Goal: Browse casually

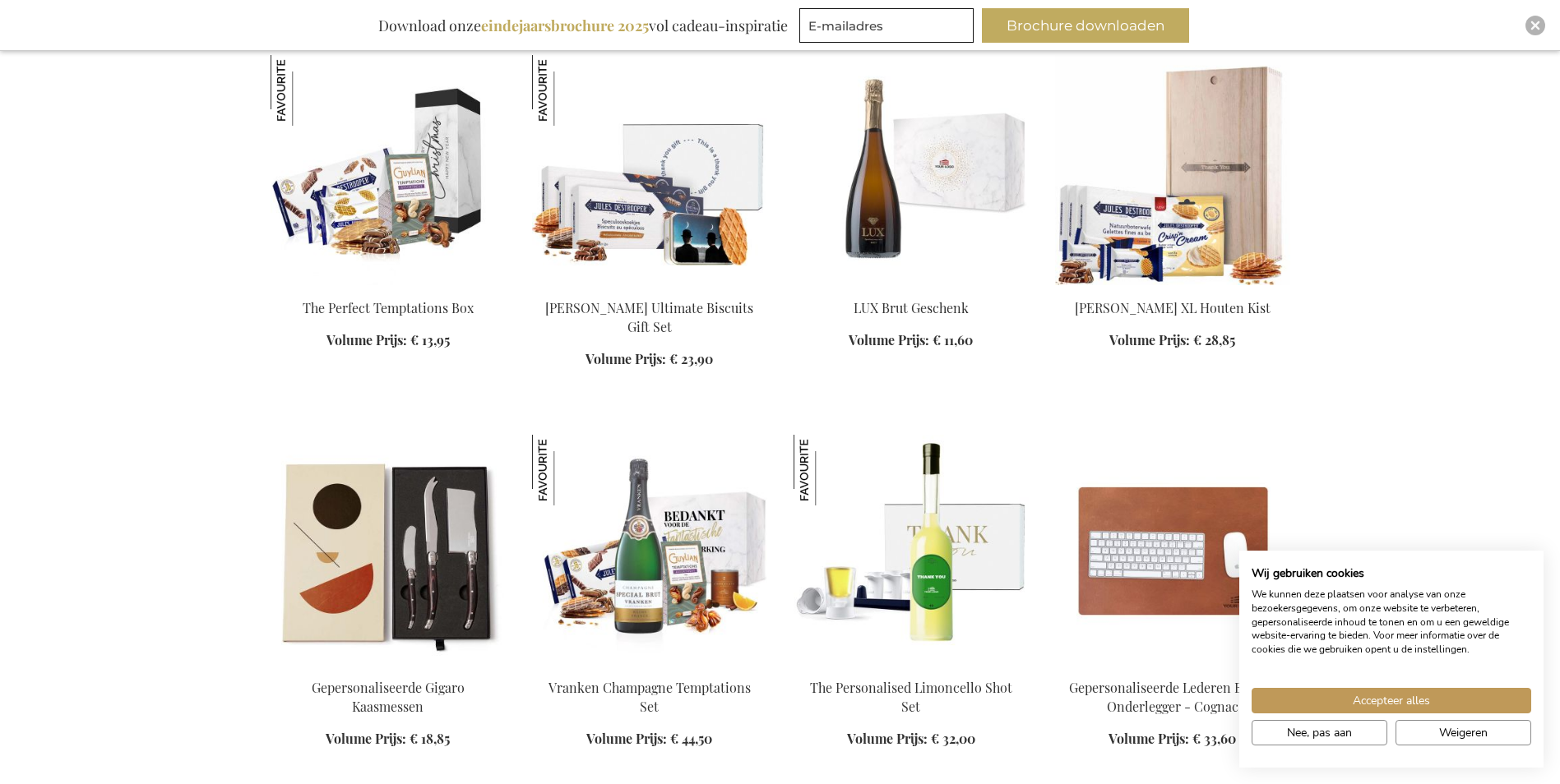
scroll to position [1561, 0]
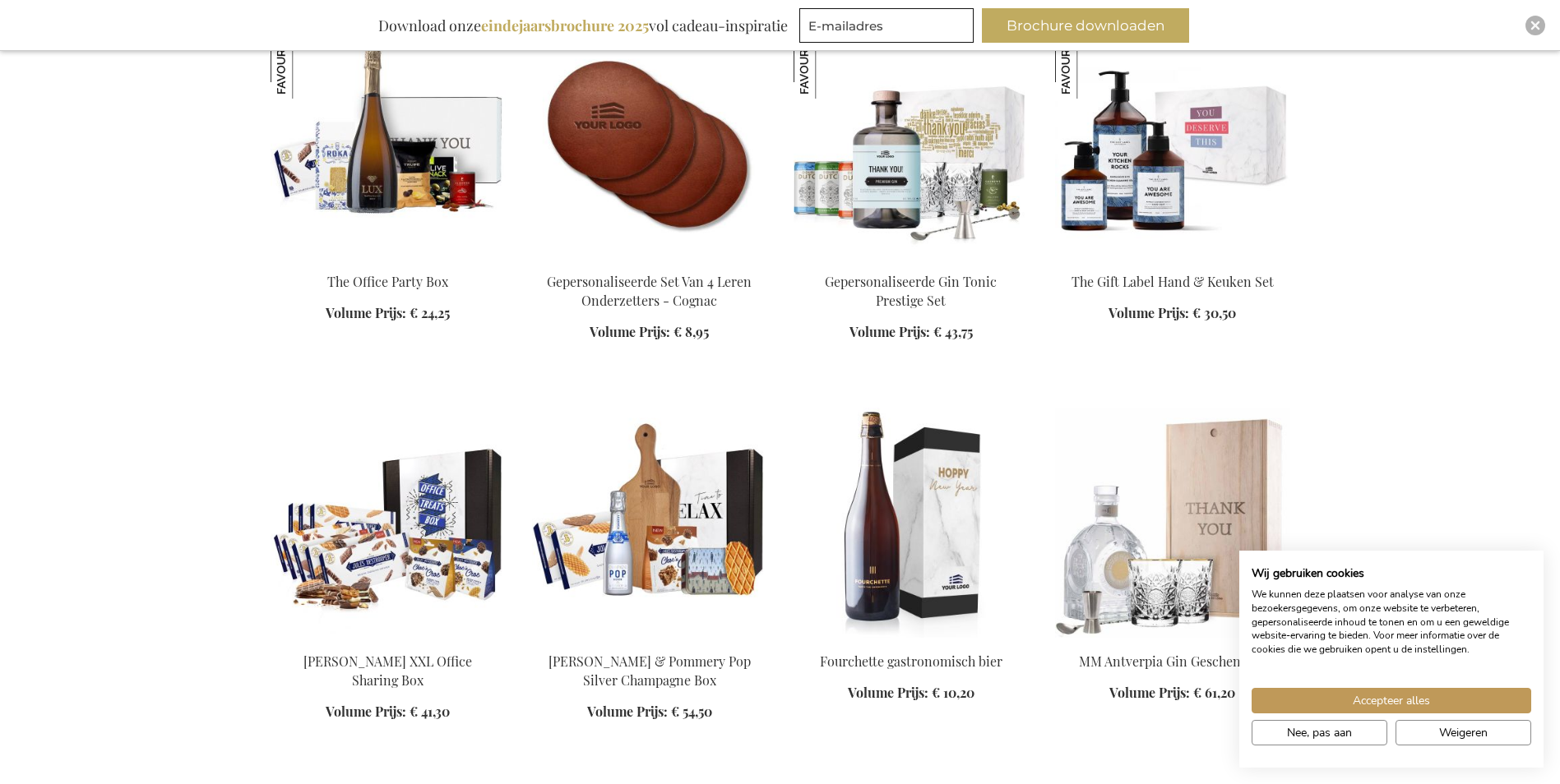
scroll to position [2712, 0]
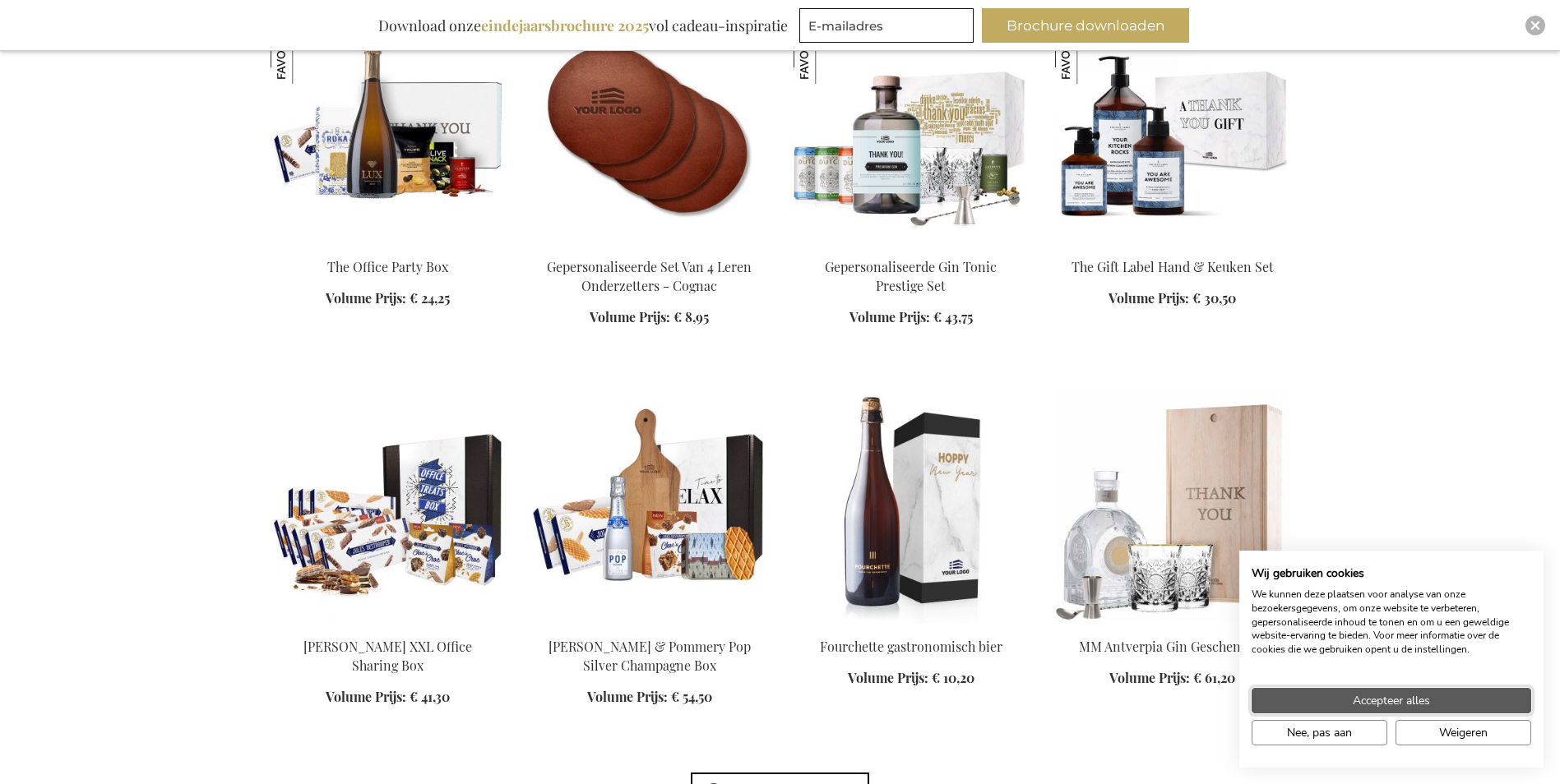
click at [1381, 700] on span "Accepteer alles" at bounding box center [1391, 701] width 77 height 17
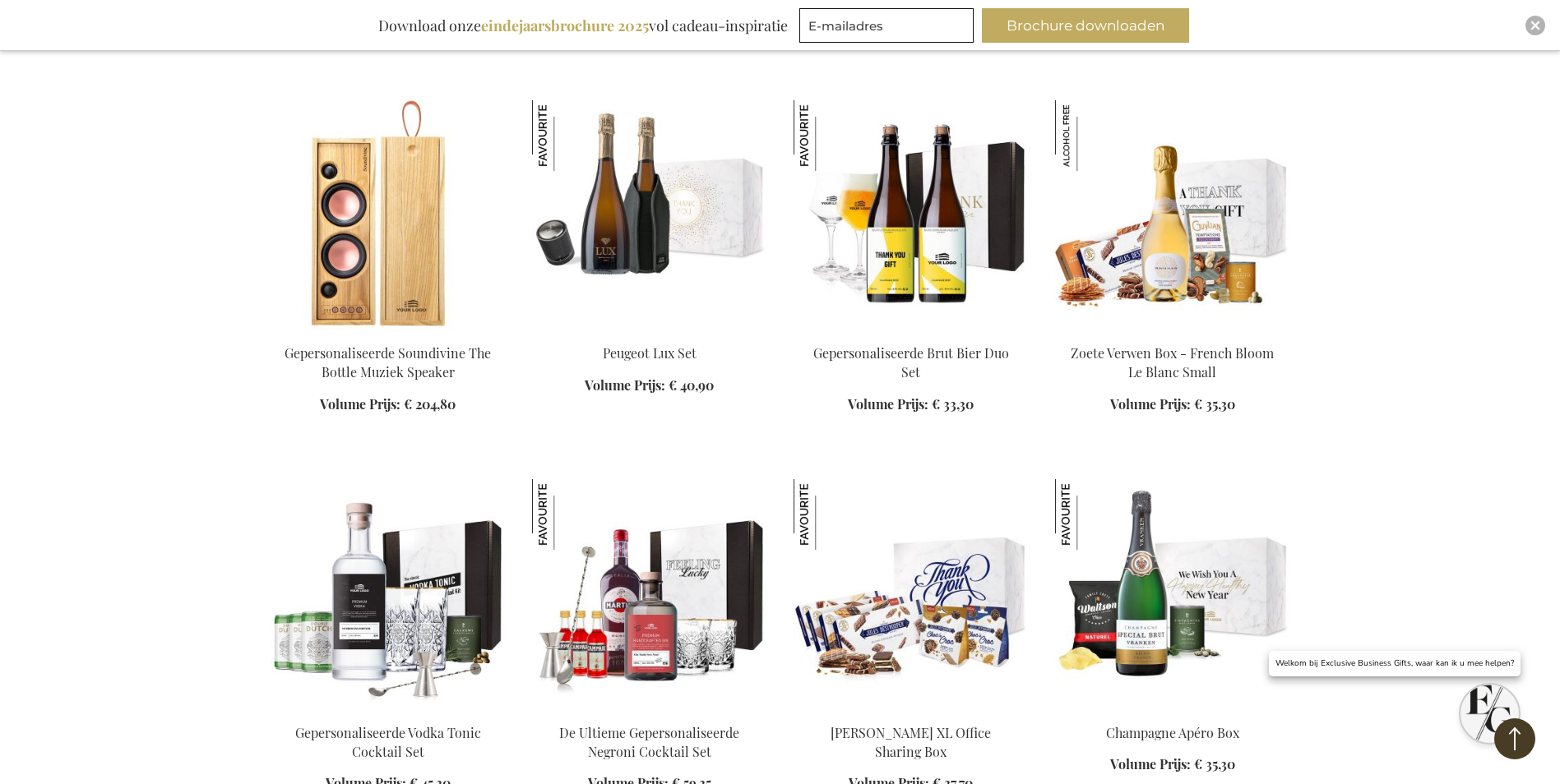
scroll to position [4438, 0]
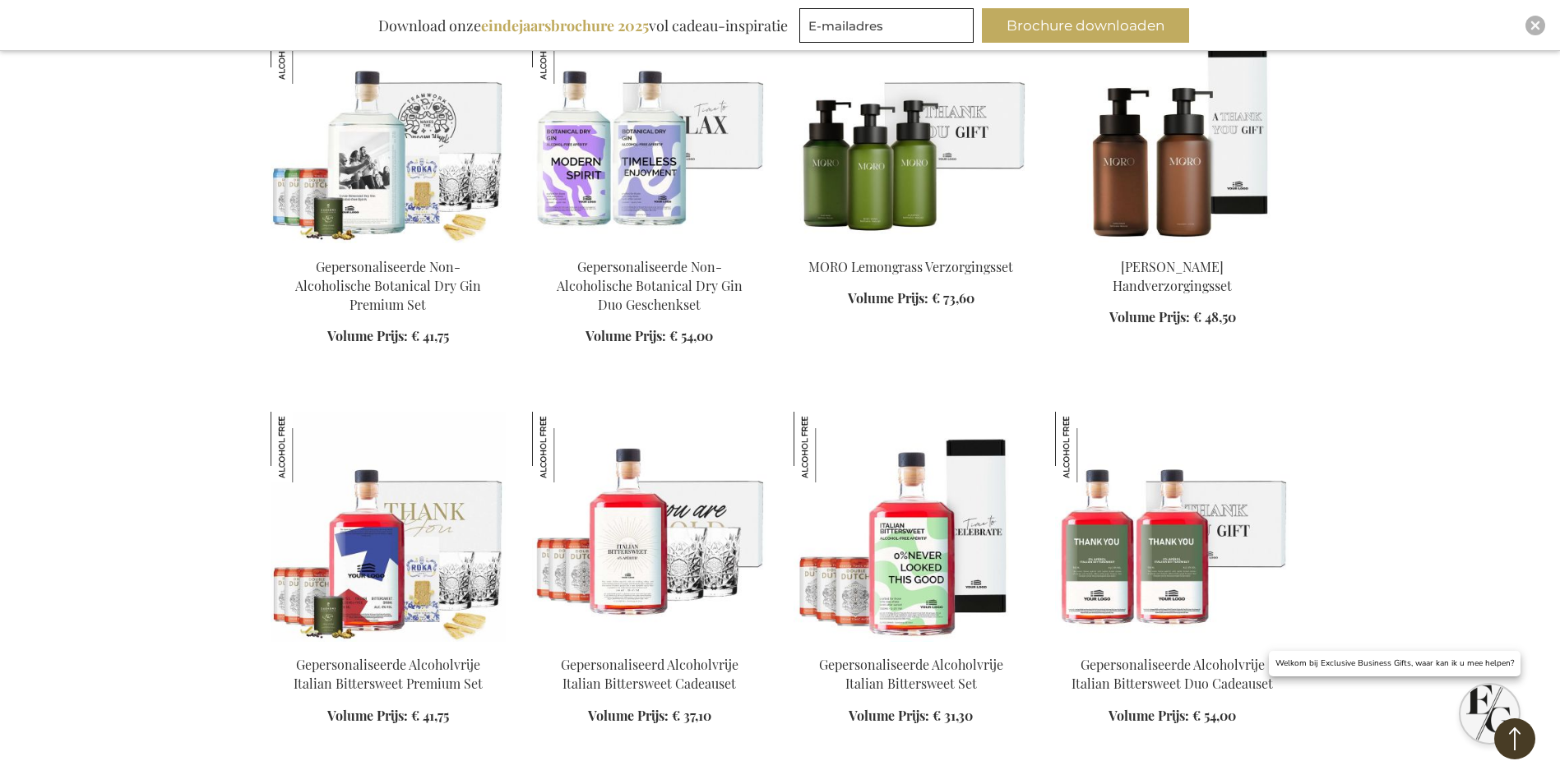
scroll to position [5589, 0]
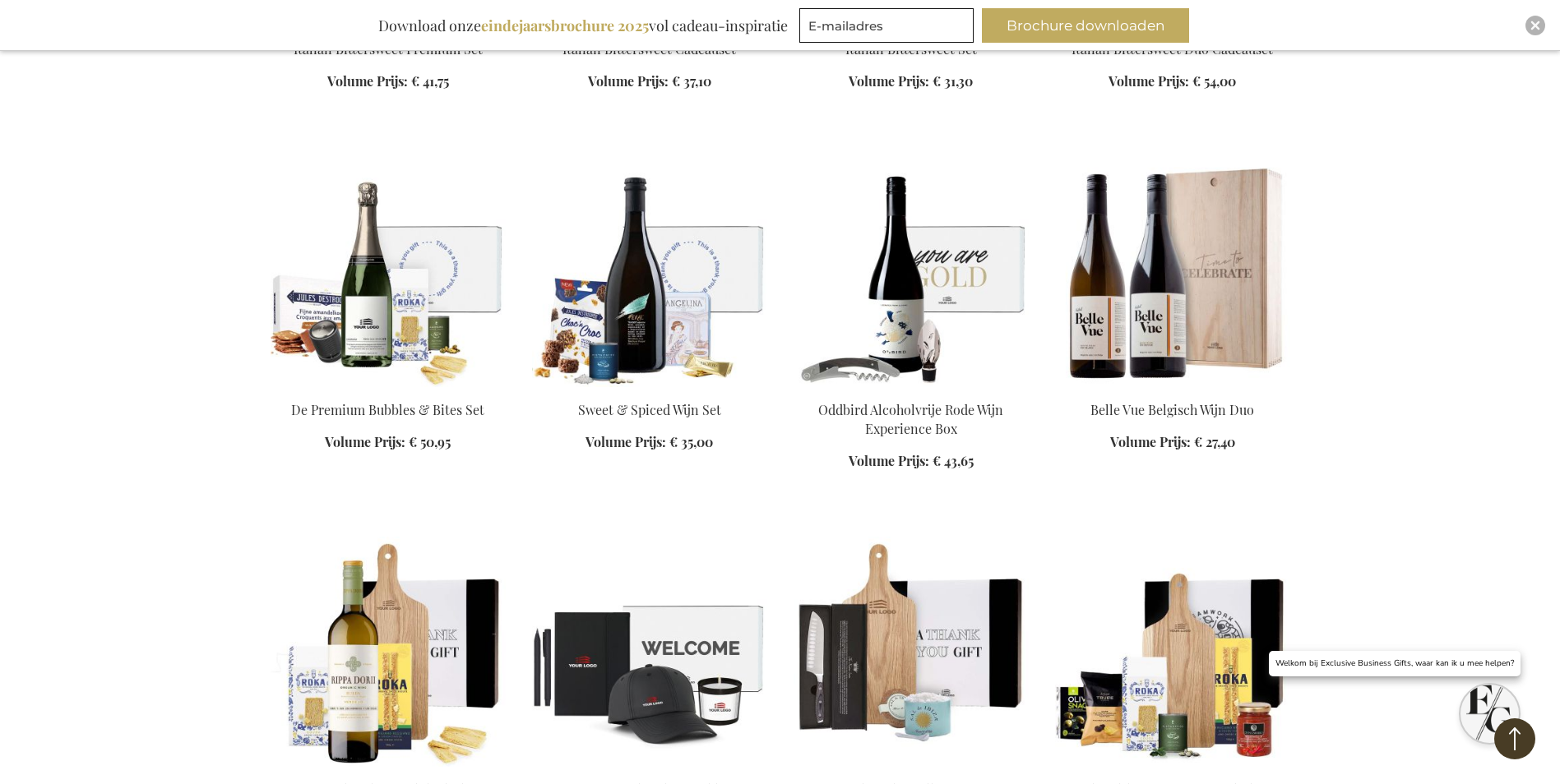
scroll to position [6245, 0]
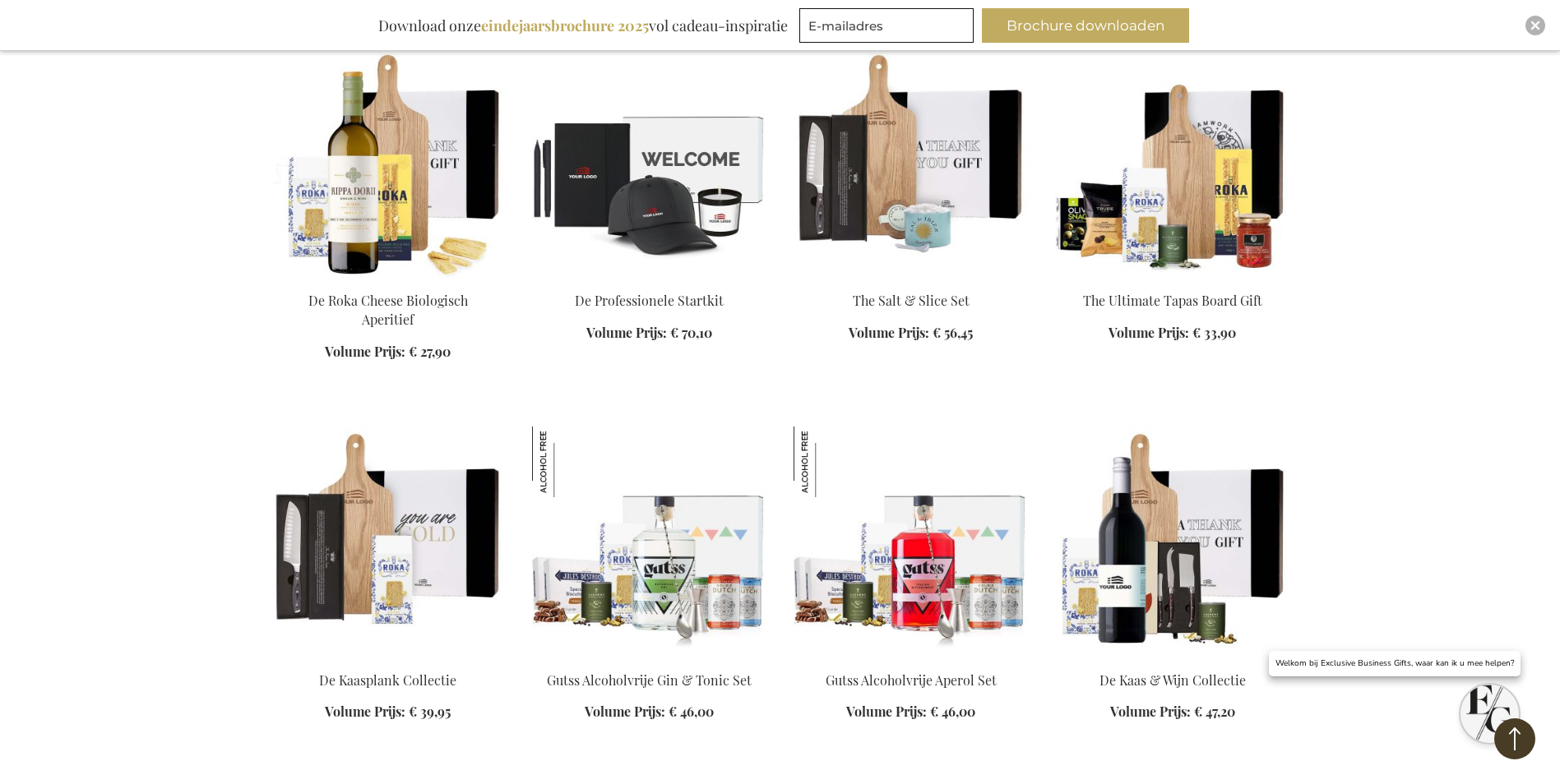
scroll to position [6821, 0]
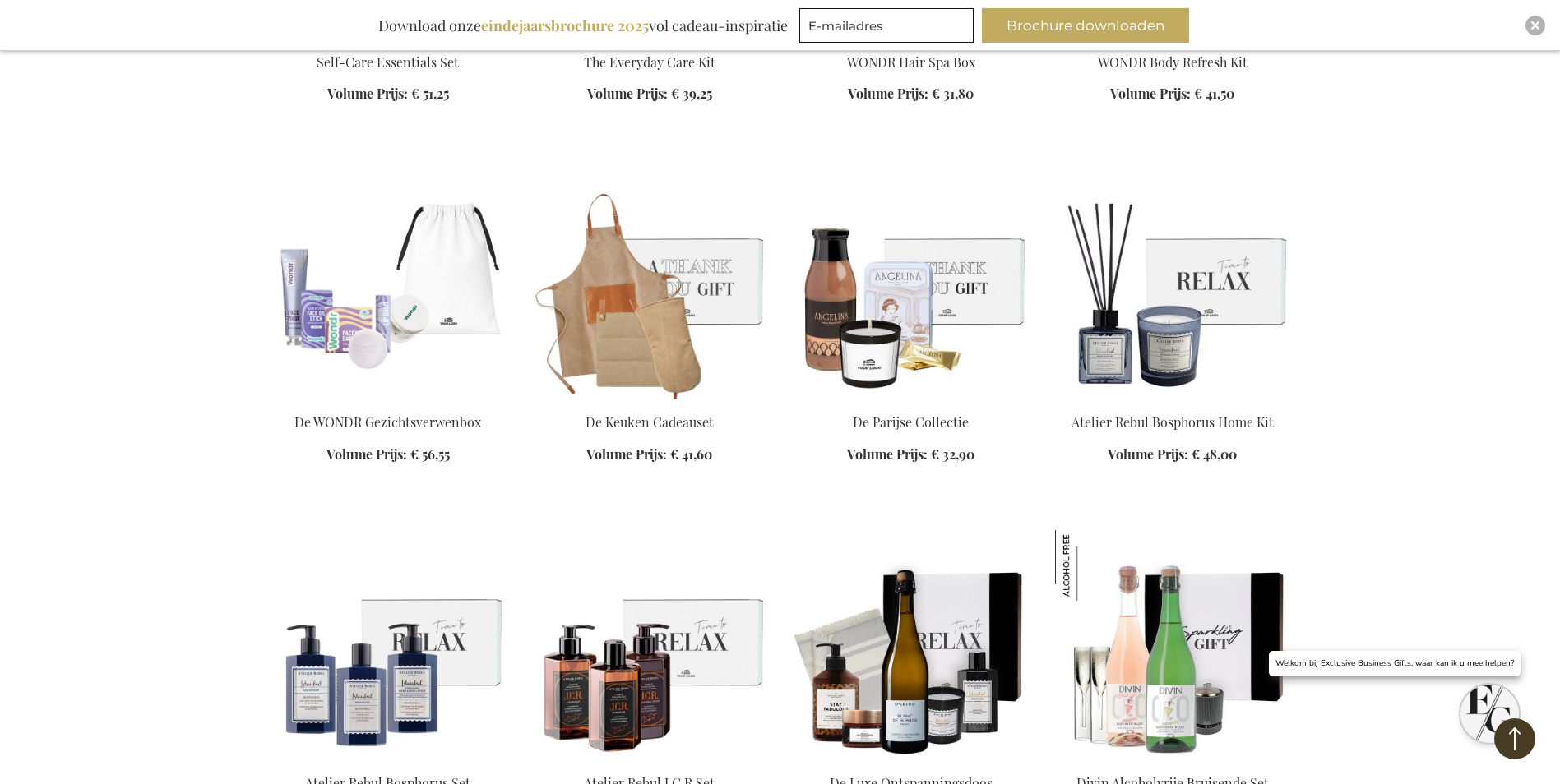
scroll to position [8054, 0]
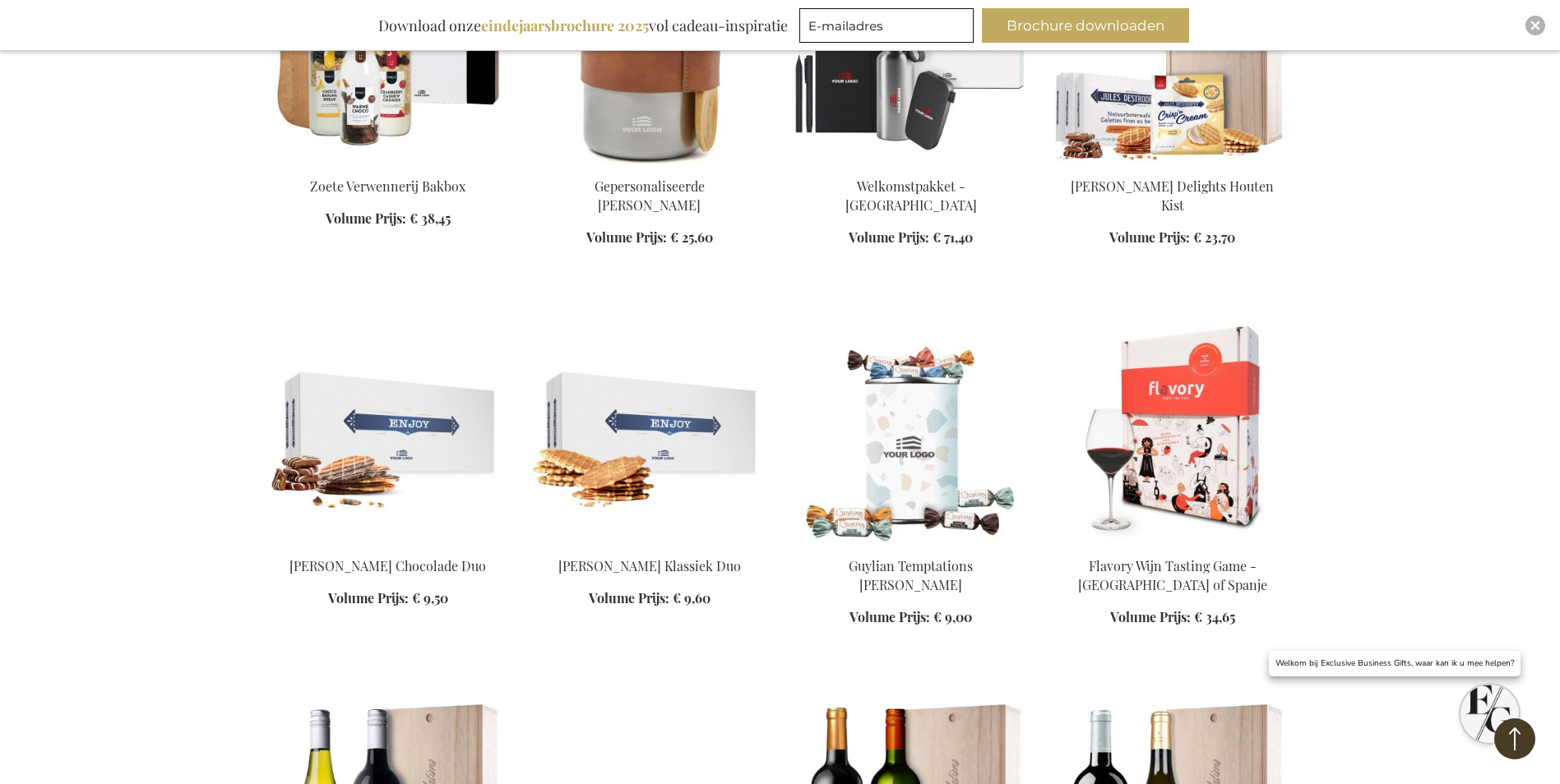
scroll to position [10601, 0]
